Goal: Use online tool/utility: Utilize a website feature to perform a specific function

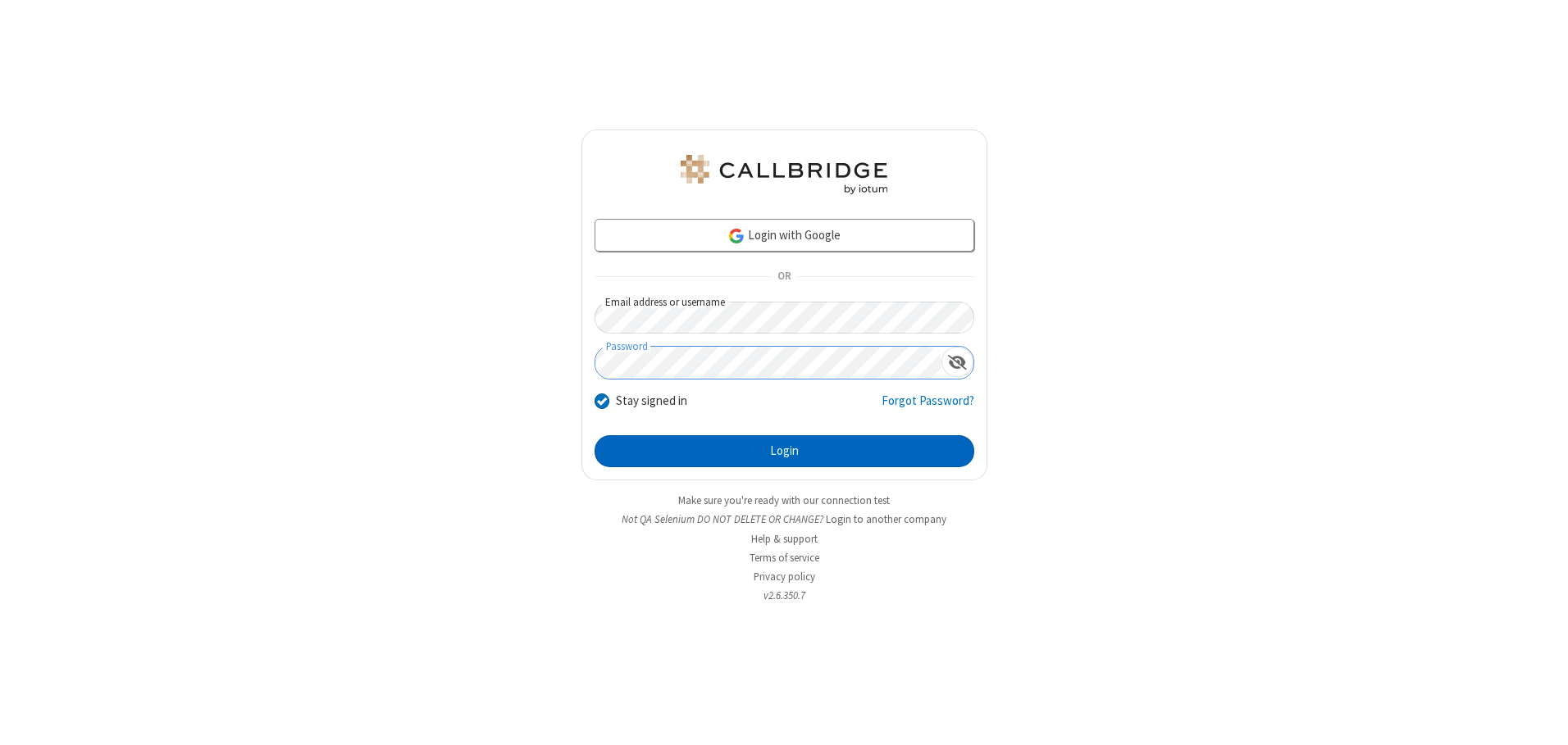
click at [784, 451] on button "Login" at bounding box center [784, 452] width 380 height 33
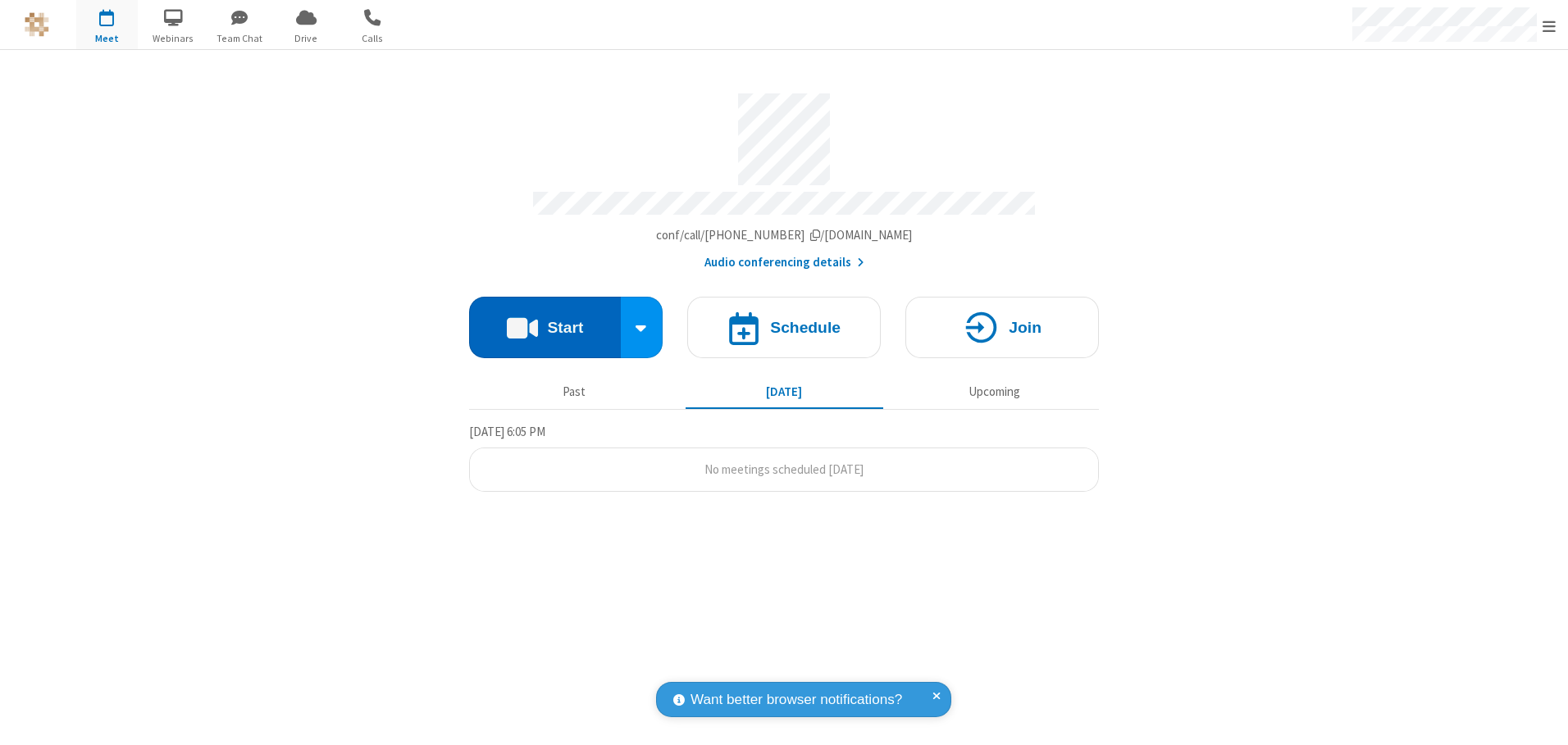
click at [544, 322] on button "Start" at bounding box center [544, 328] width 152 height 62
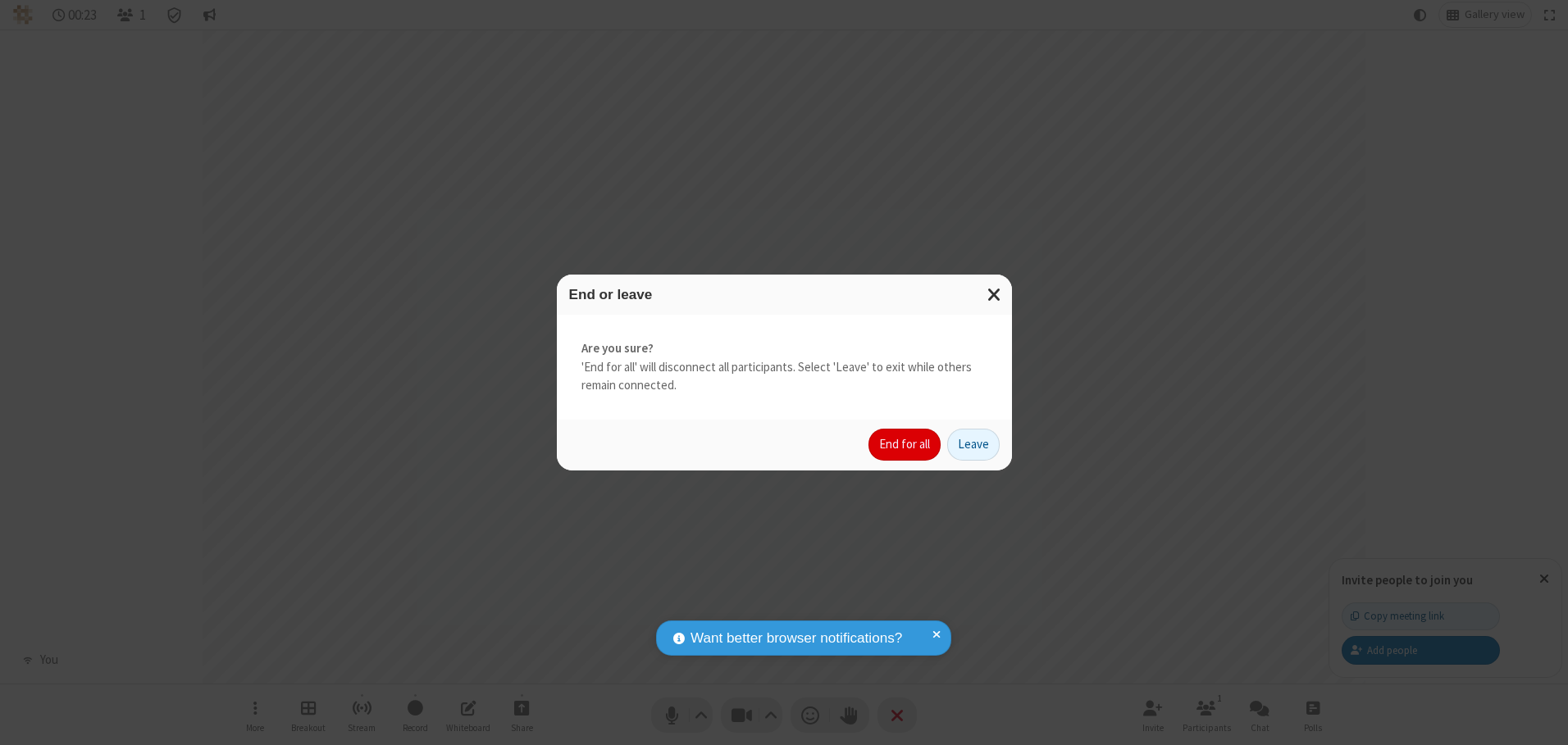
click at [905, 444] on button "End for all" at bounding box center [904, 445] width 72 height 33
